Goal: Entertainment & Leisure: Browse casually

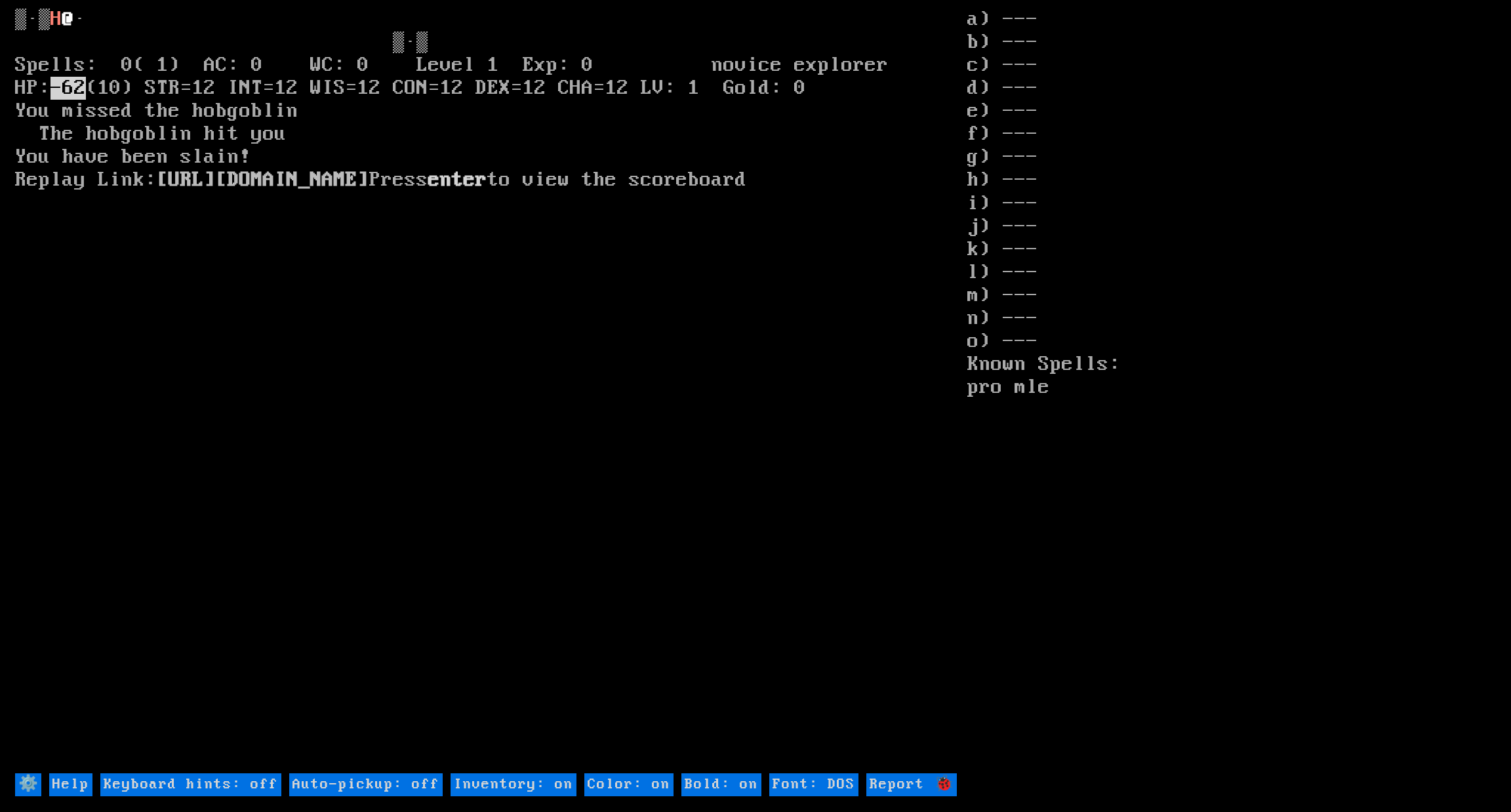
drag, startPoint x: 374, startPoint y: 256, endPoint x: 260, endPoint y: 206, distance: 124.5
click at [291, 227] on larn "H @ · ▒·▒ Spells: 0( 1) AC: 0 WC: 0 Level 1 Exp: 0 novice explorer HP: -62 (10)…" at bounding box center [491, 389] width 953 height 763
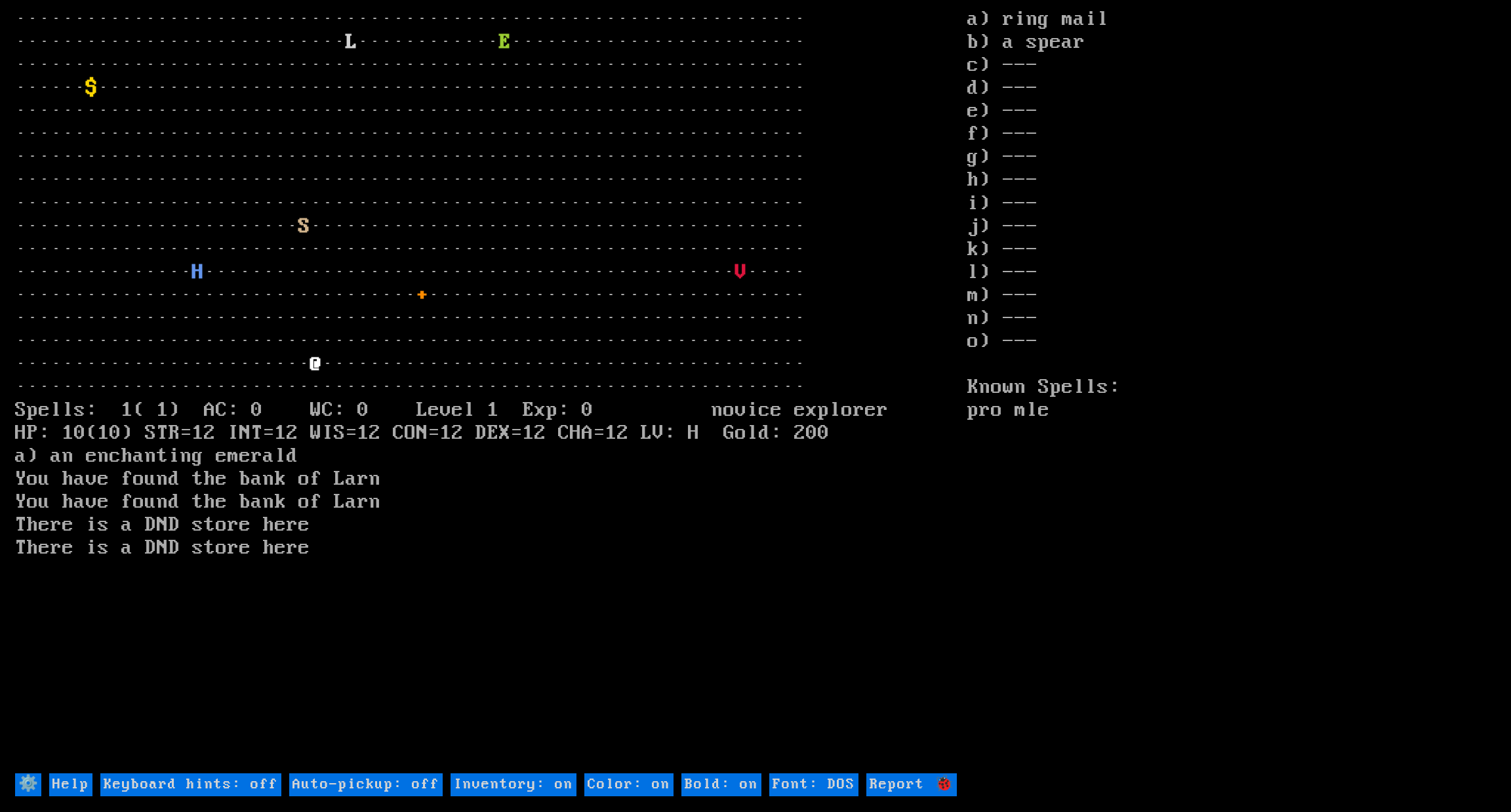
click at [653, 157] on larn "··································································· ···········…" at bounding box center [491, 389] width 953 height 763
